Goal: Task Accomplishment & Management: Use online tool/utility

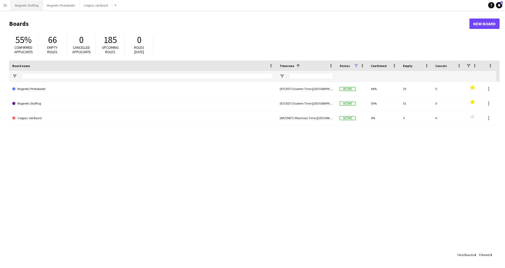
click at [11, 5] on button "Magnetic Staffing Close" at bounding box center [27, 5] width 32 height 10
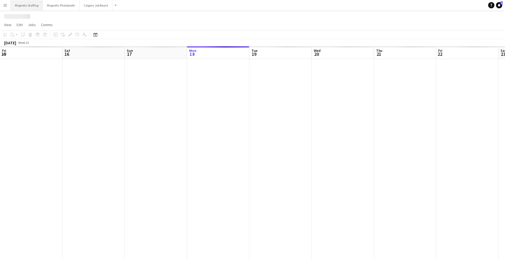
scroll to position [0, 124]
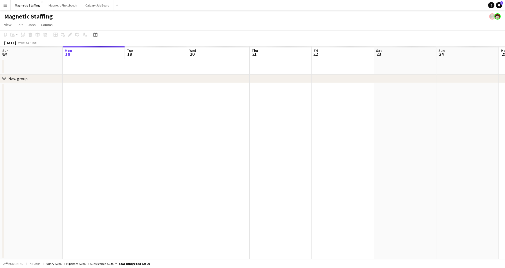
click at [4, 5] on app-icon "Menu" at bounding box center [5, 5] width 4 height 4
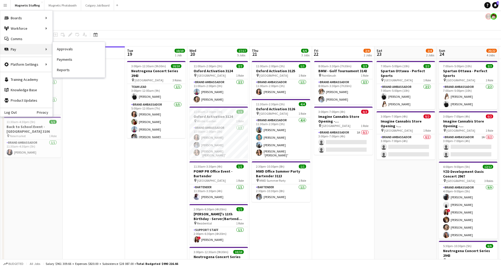
click at [21, 46] on div "Pay Pay" at bounding box center [26, 49] width 52 height 10
click at [32, 46] on div "Pay Pay" at bounding box center [26, 49] width 52 height 10
click at [68, 61] on link "Payments" at bounding box center [79, 59] width 52 height 10
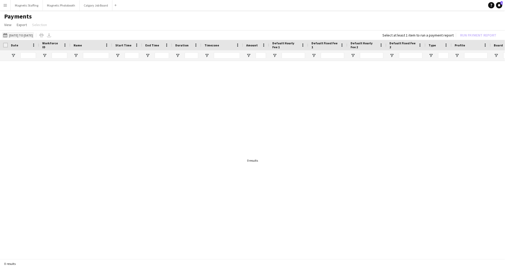
click at [29, 34] on button "[DATE] to [DATE] [DATE] to [DATE]" at bounding box center [18, 35] width 32 height 6
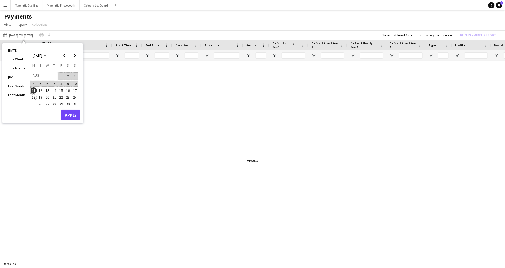
click at [33, 91] on span "11" at bounding box center [34, 90] width 6 height 6
click at [33, 97] on span "18" at bounding box center [34, 97] width 6 height 6
click at [66, 116] on button "Apply" at bounding box center [70, 115] width 19 height 10
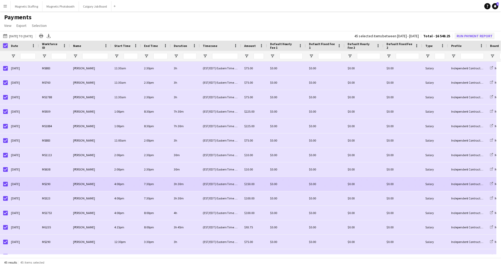
scroll to position [1, 0]
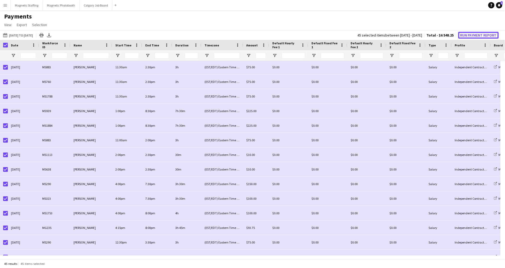
click at [479, 37] on button "Run Payment Report" at bounding box center [478, 35] width 40 height 7
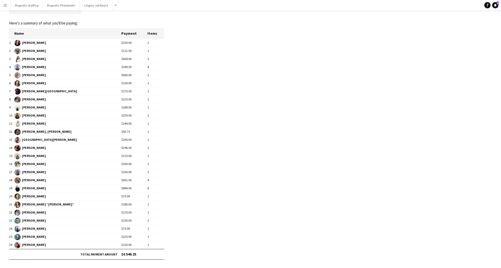
scroll to position [0, 0]
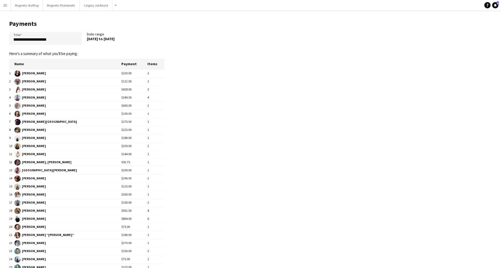
drag, startPoint x: 130, startPoint y: 39, endPoint x: 87, endPoint y: 39, distance: 43.0
click at [87, 39] on div "**********" at bounding box center [86, 39] width 155 height 15
click at [87, 39] on app-form-group "**********" at bounding box center [48, 38] width 78 height 13
drag, startPoint x: 87, startPoint y: 39, endPoint x: 133, endPoint y: 37, distance: 46.4
click at [133, 37] on div "[DATE] to [DATE]" at bounding box center [123, 39] width 72 height 5
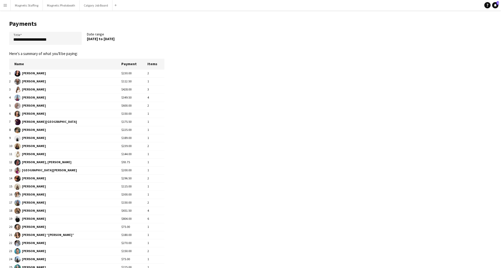
copy div "[DATE] to [DATE]"
drag, startPoint x: 55, startPoint y: 39, endPoint x: 2, endPoint y: 40, distance: 52.7
click at [2, 40] on main "**********" at bounding box center [84, 164] width 169 height 308
paste input "*****"
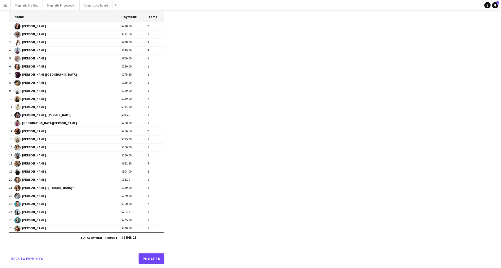
type input "**********"
click at [159, 258] on link "Proceed" at bounding box center [151, 258] width 26 height 10
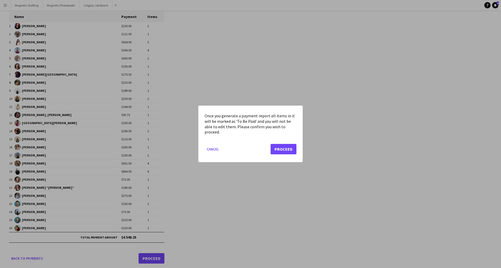
scroll to position [0, 0]
click at [287, 149] on button "Proceed" at bounding box center [283, 149] width 26 height 10
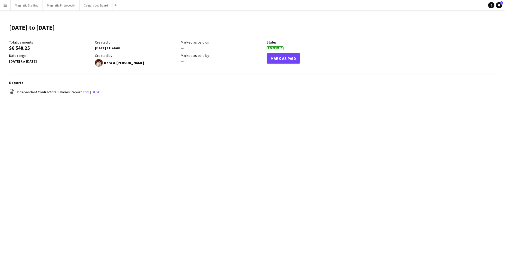
click at [83, 92] on link "csv" at bounding box center [86, 92] width 6 height 5
click at [288, 57] on button "Mark As Paid" at bounding box center [283, 58] width 33 height 10
click at [7, 7] on app-icon "Menu" at bounding box center [5, 5] width 4 height 4
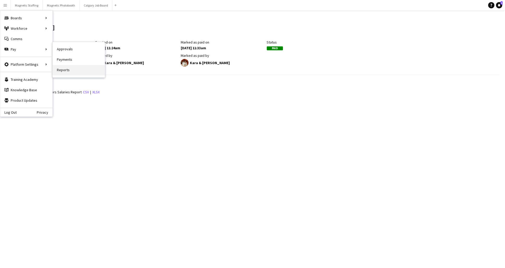
click at [79, 70] on link "Reports" at bounding box center [79, 70] width 52 height 10
